Goal: Use online tool/utility

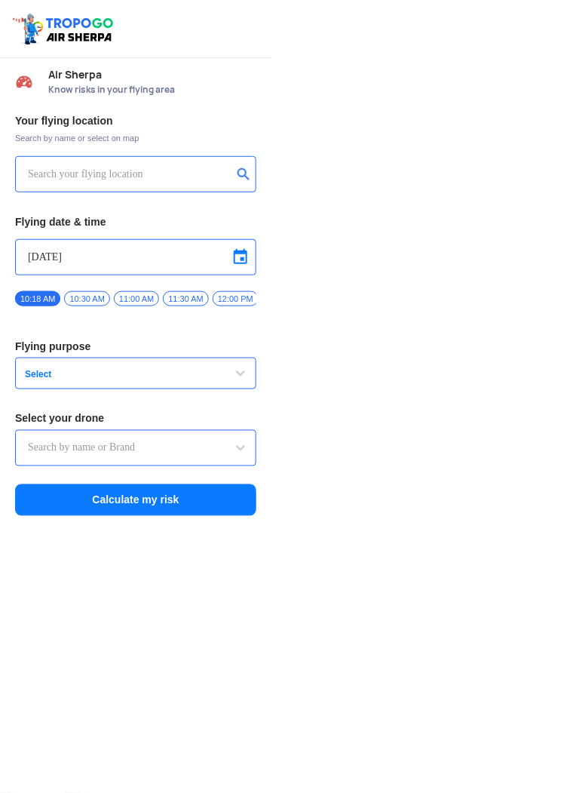
type input "Switch UAV"
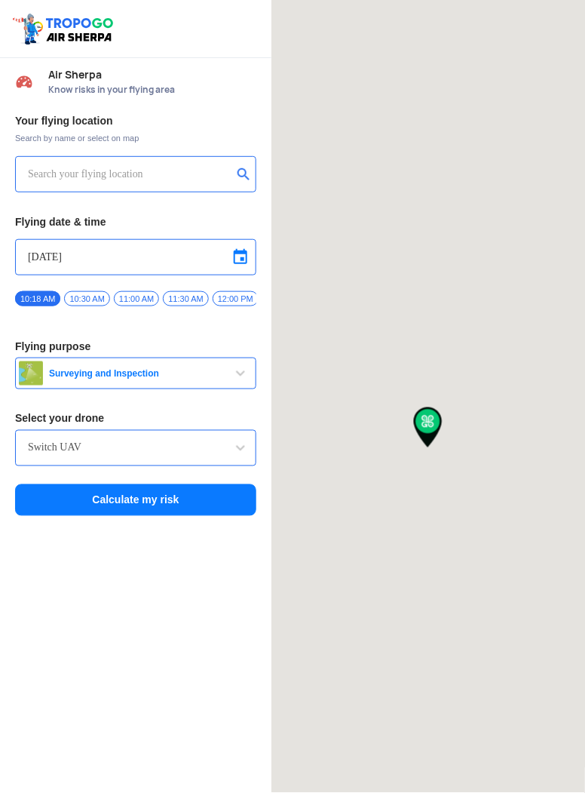
type input "[STREET_ADDRESS]"
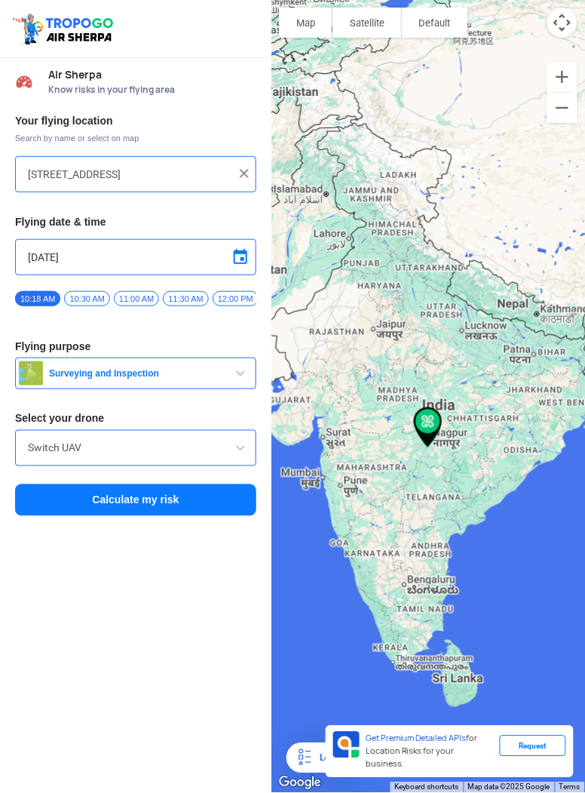
click at [246, 167] on img at bounding box center [244, 173] width 15 height 15
click at [186, 178] on input "text" at bounding box center [130, 174] width 204 height 18
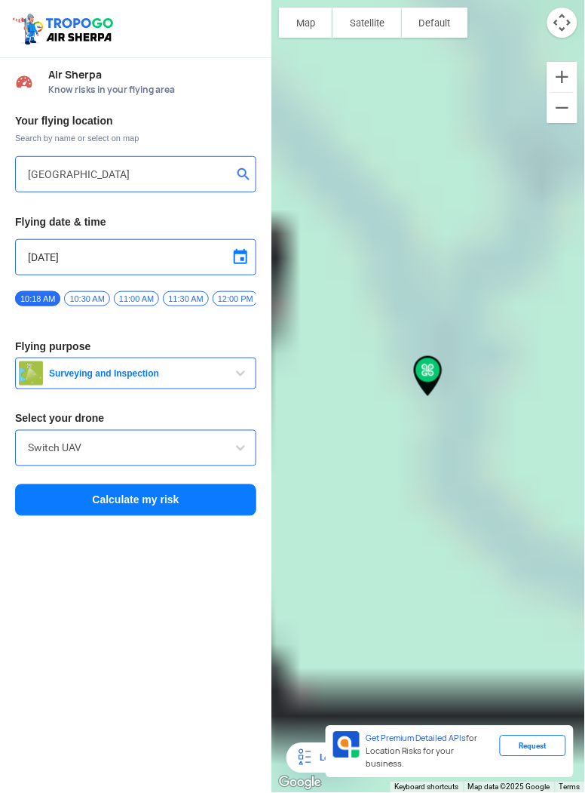
type input "[STREET_ADDRESS] and Kashmir 180016"
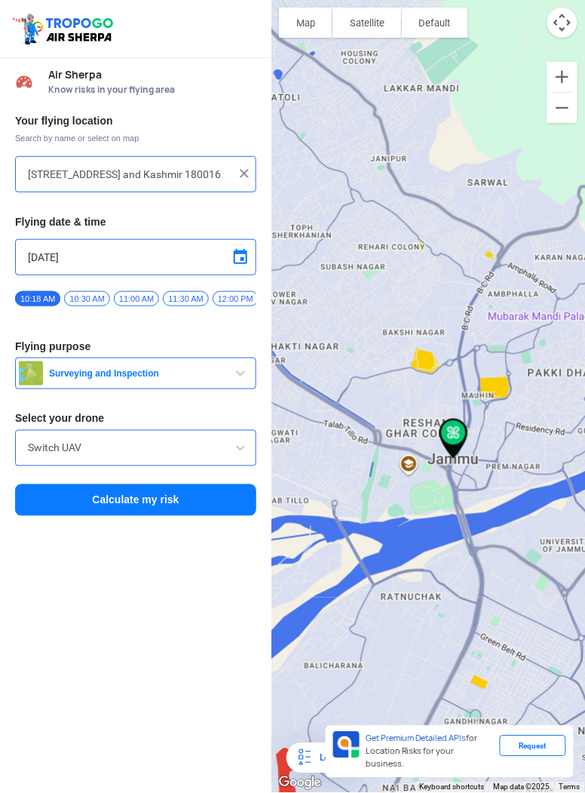
click at [221, 376] on span "Surveying and Inspection" at bounding box center [137, 373] width 189 height 12
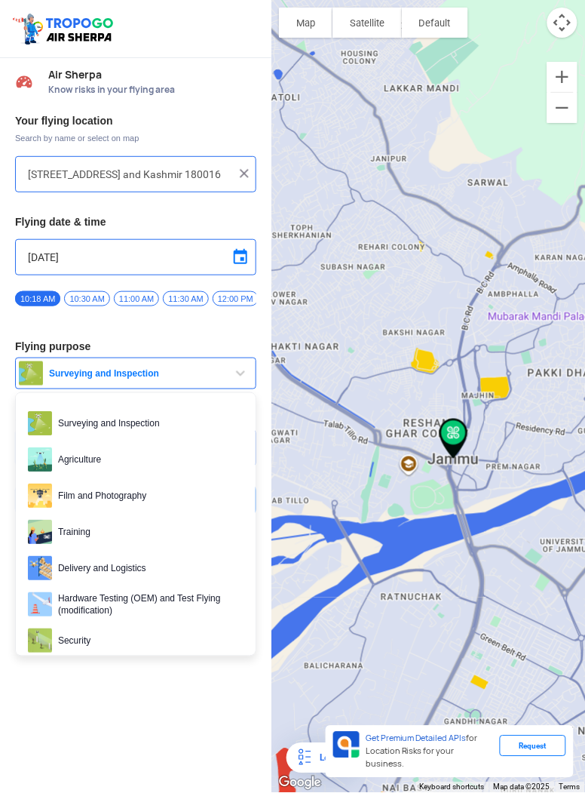
click at [188, 461] on div at bounding box center [292, 396] width 585 height 793
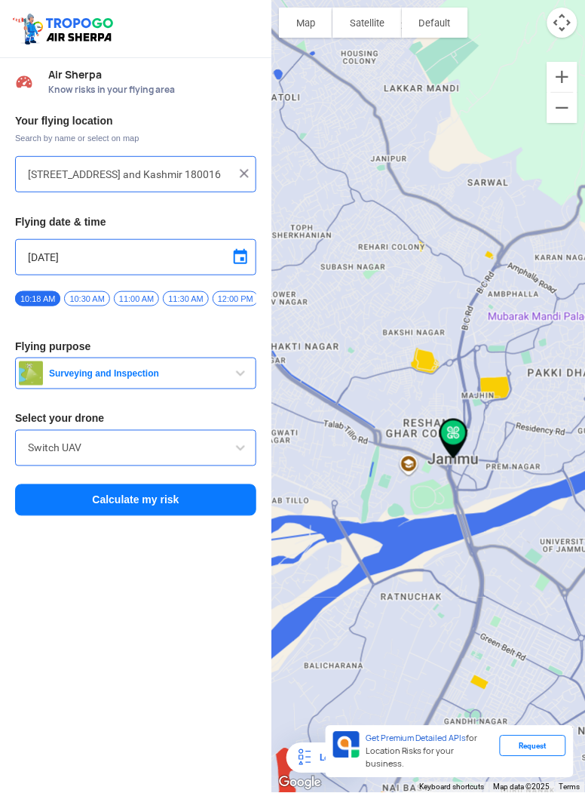
click at [38, 499] on button "Calculate my risk" at bounding box center [135, 500] width 241 height 32
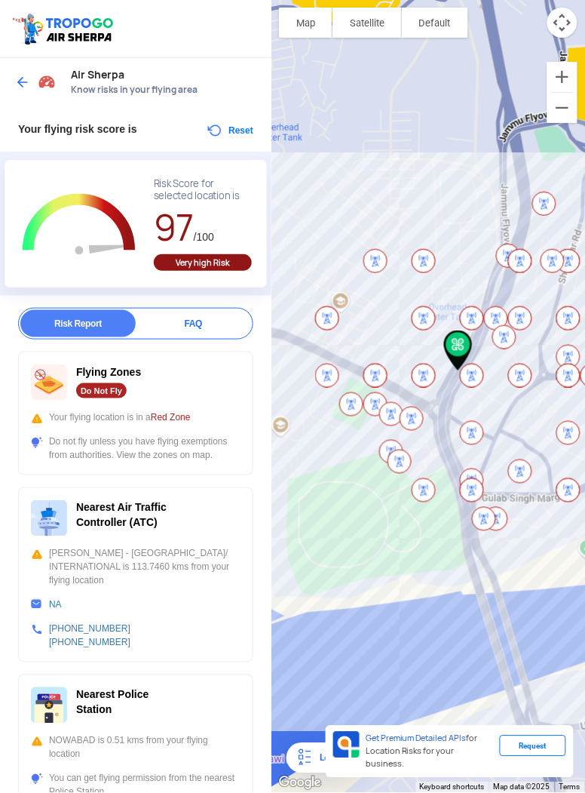
click at [379, 32] on button "Satellite" at bounding box center [367, 23] width 69 height 30
